Goal: Task Accomplishment & Management: Use online tool/utility

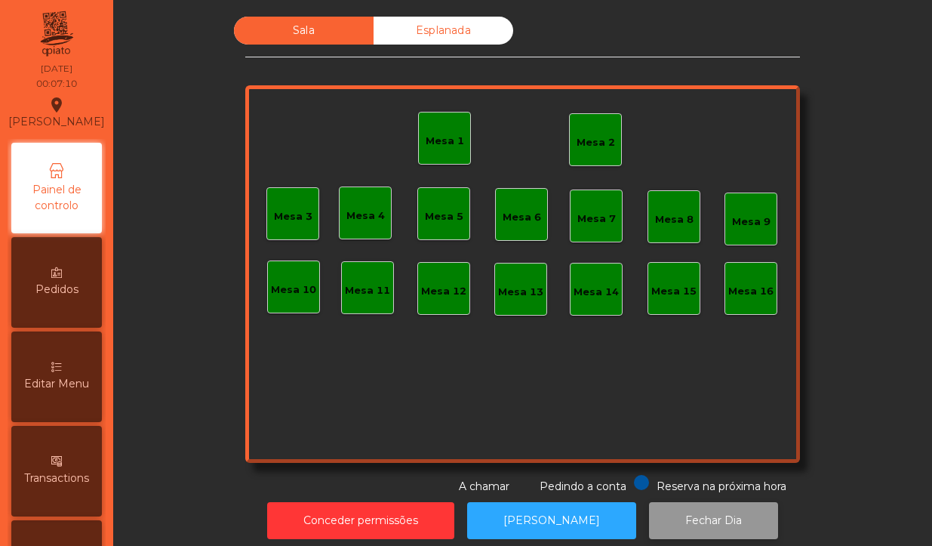
click at [688, 517] on button "Fechar Dia" at bounding box center [713, 520] width 129 height 37
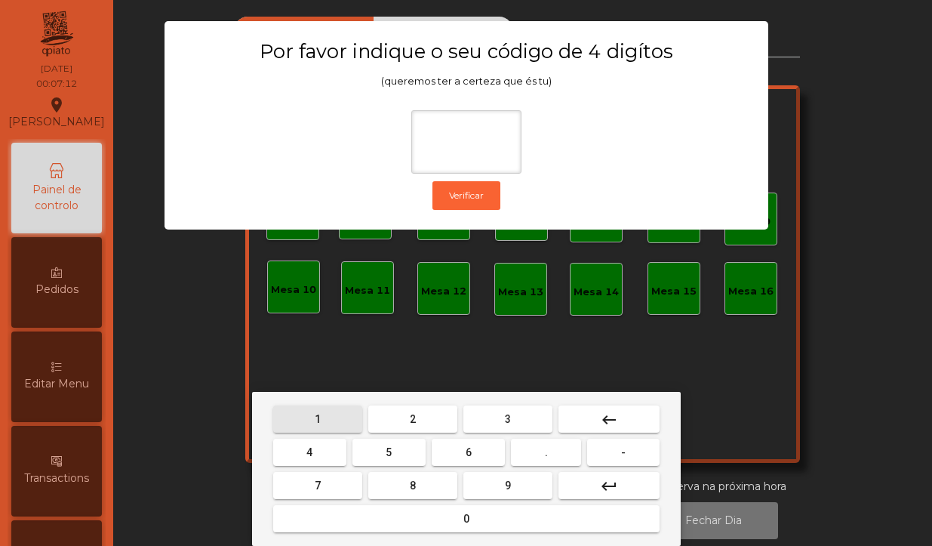
click at [315, 415] on span "1" at bounding box center [318, 419] width 6 height 12
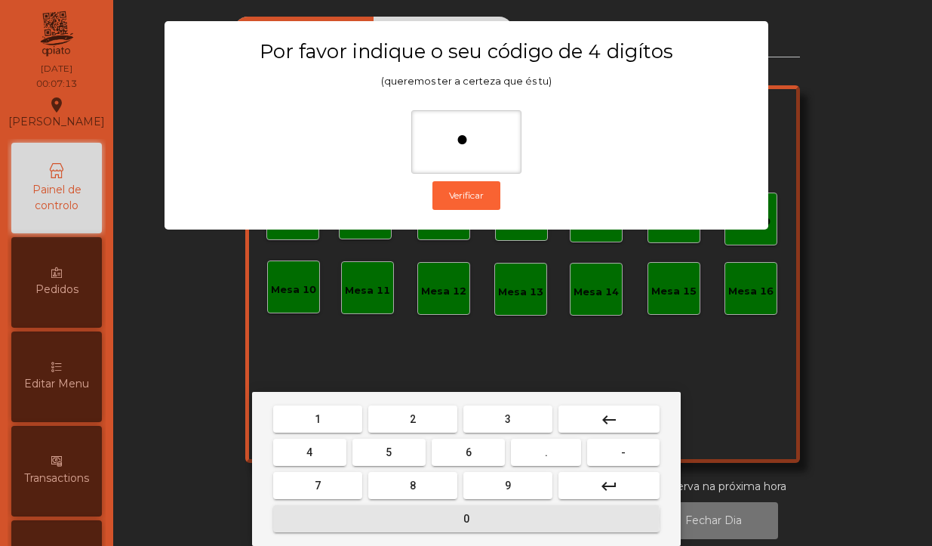
click at [408, 519] on button "0" at bounding box center [466, 518] width 386 height 27
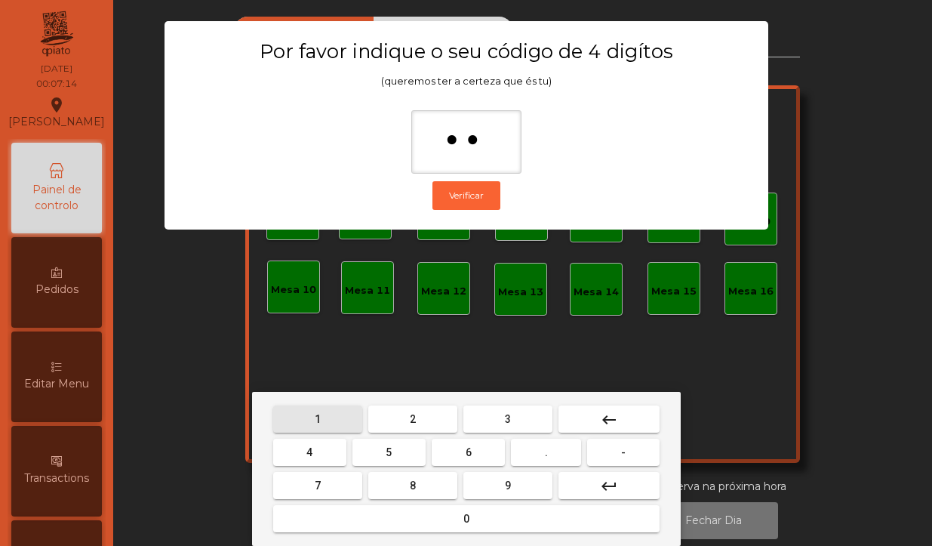
click at [317, 417] on span "1" at bounding box center [318, 419] width 6 height 12
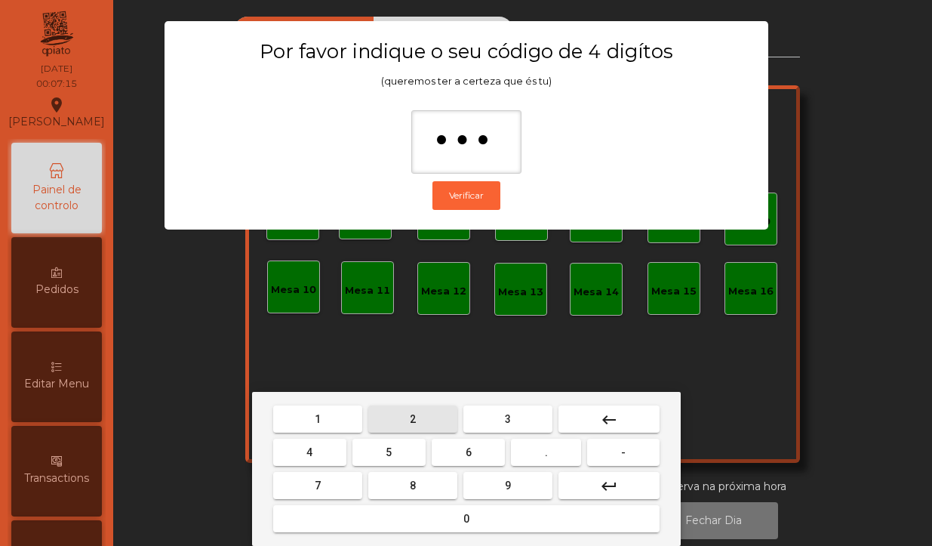
click at [412, 419] on span "2" at bounding box center [413, 419] width 6 height 12
type input "****"
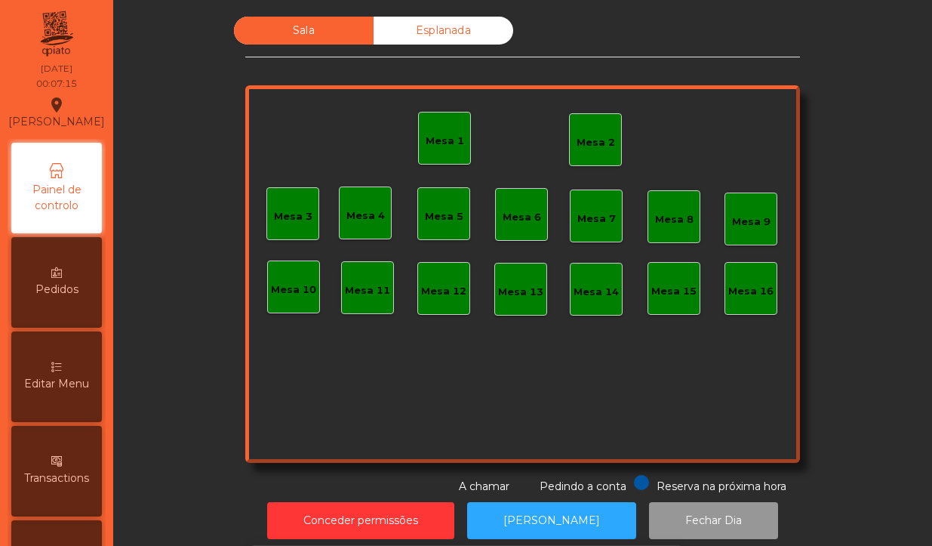
scroll to position [6, 0]
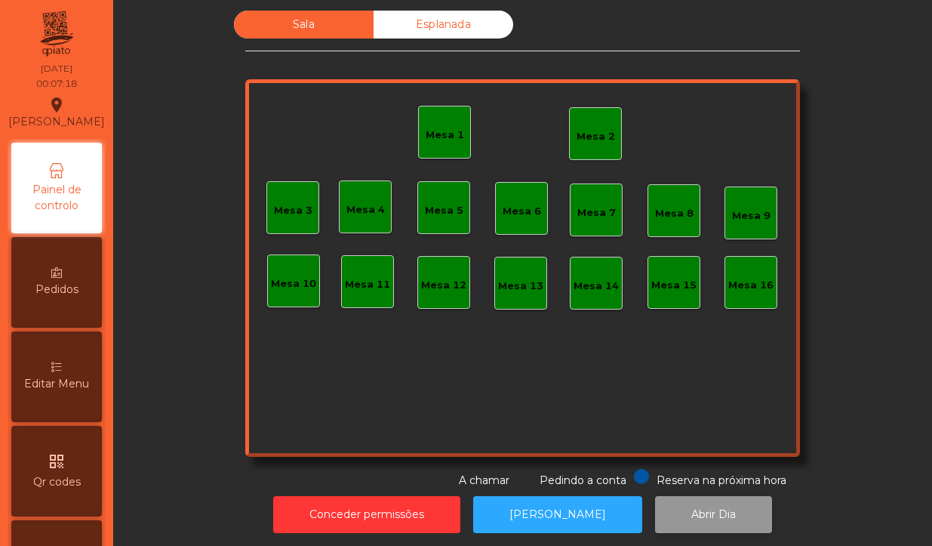
click at [688, 506] on button "Abrir Dia" at bounding box center [713, 514] width 117 height 37
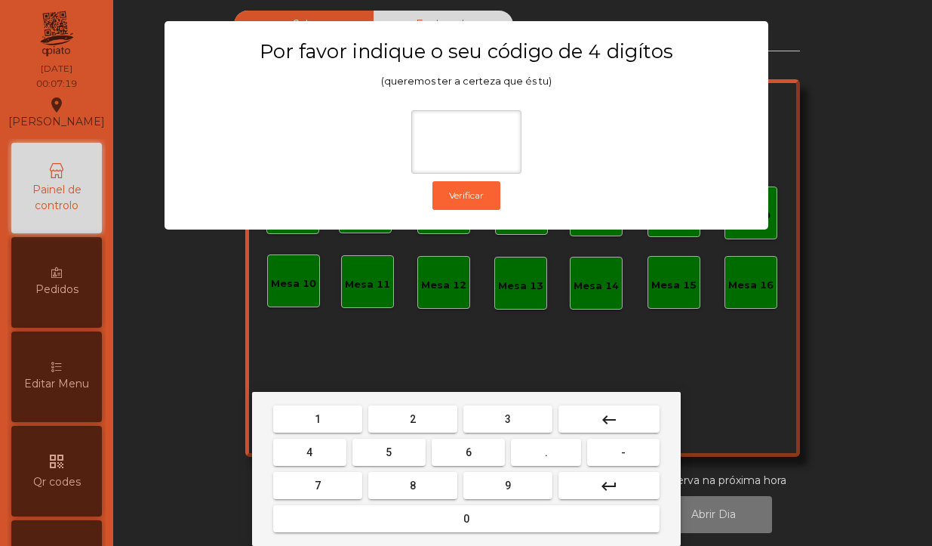
click at [318, 417] on span "1" at bounding box center [318, 419] width 6 height 12
click at [390, 519] on button "0" at bounding box center [466, 518] width 386 height 27
click at [317, 419] on span "1" at bounding box center [318, 419] width 6 height 12
click at [412, 419] on span "2" at bounding box center [413, 419] width 6 height 12
type input "****"
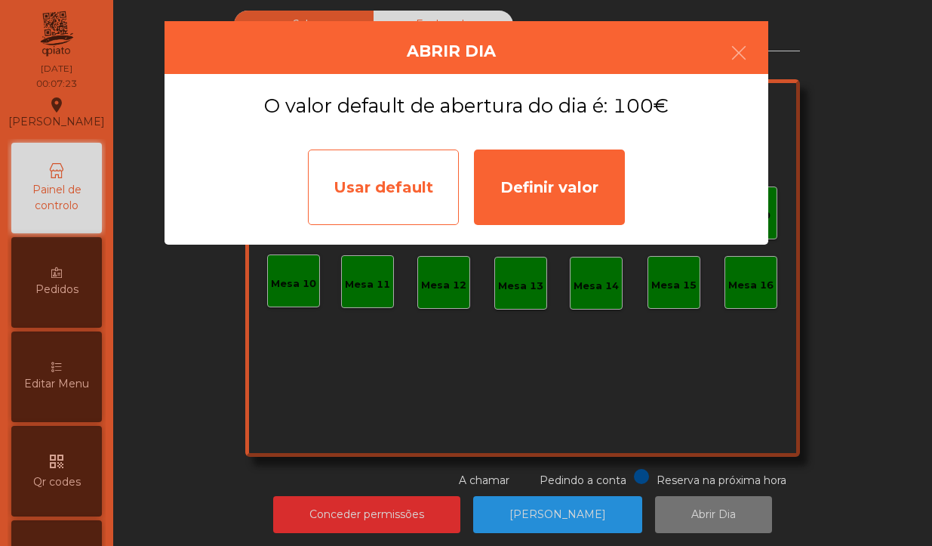
click at [390, 204] on div "Usar default" at bounding box center [383, 186] width 151 height 75
